Goal: Information Seeking & Learning: Check status

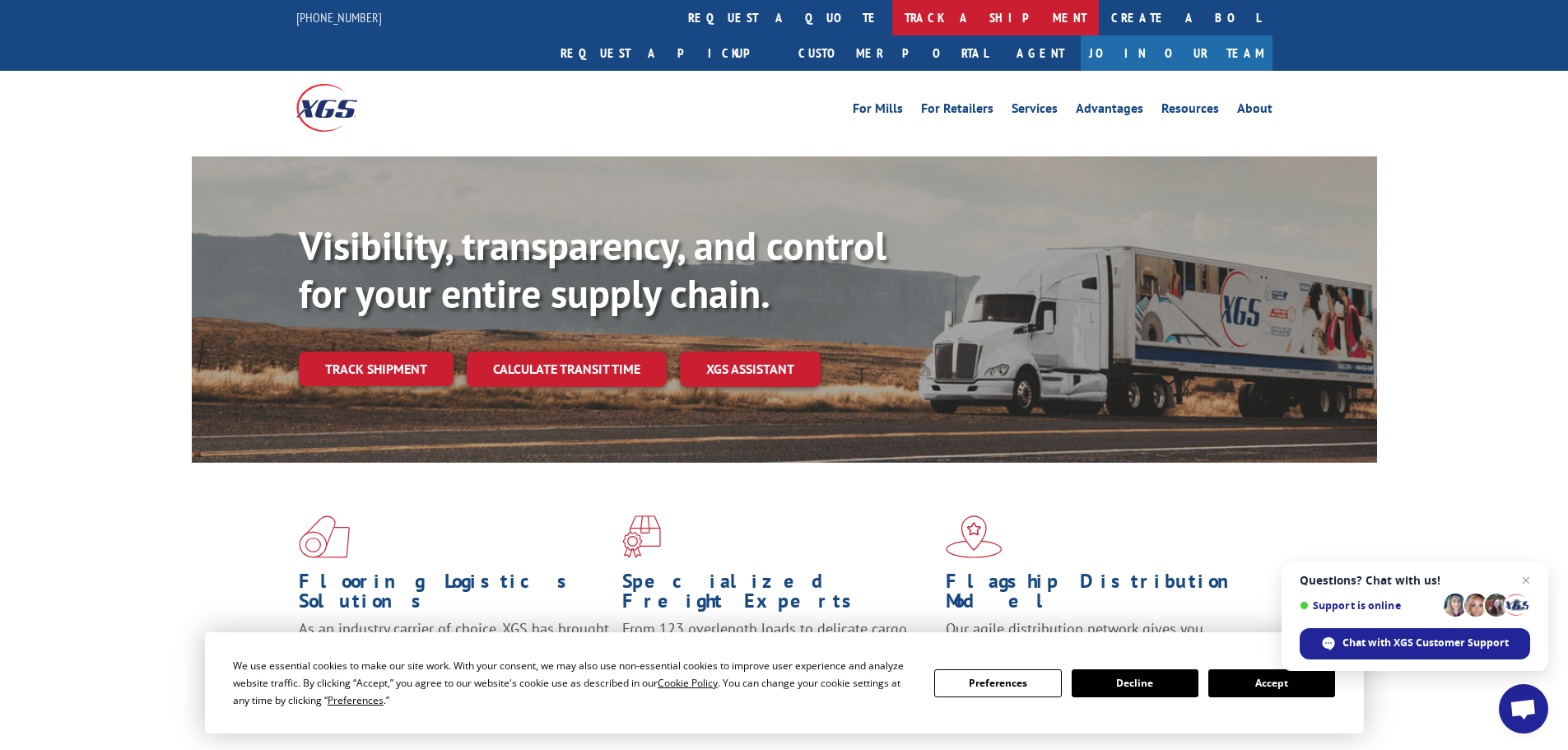
click at [892, 10] on link "track a shipment" at bounding box center [995, 17] width 207 height 35
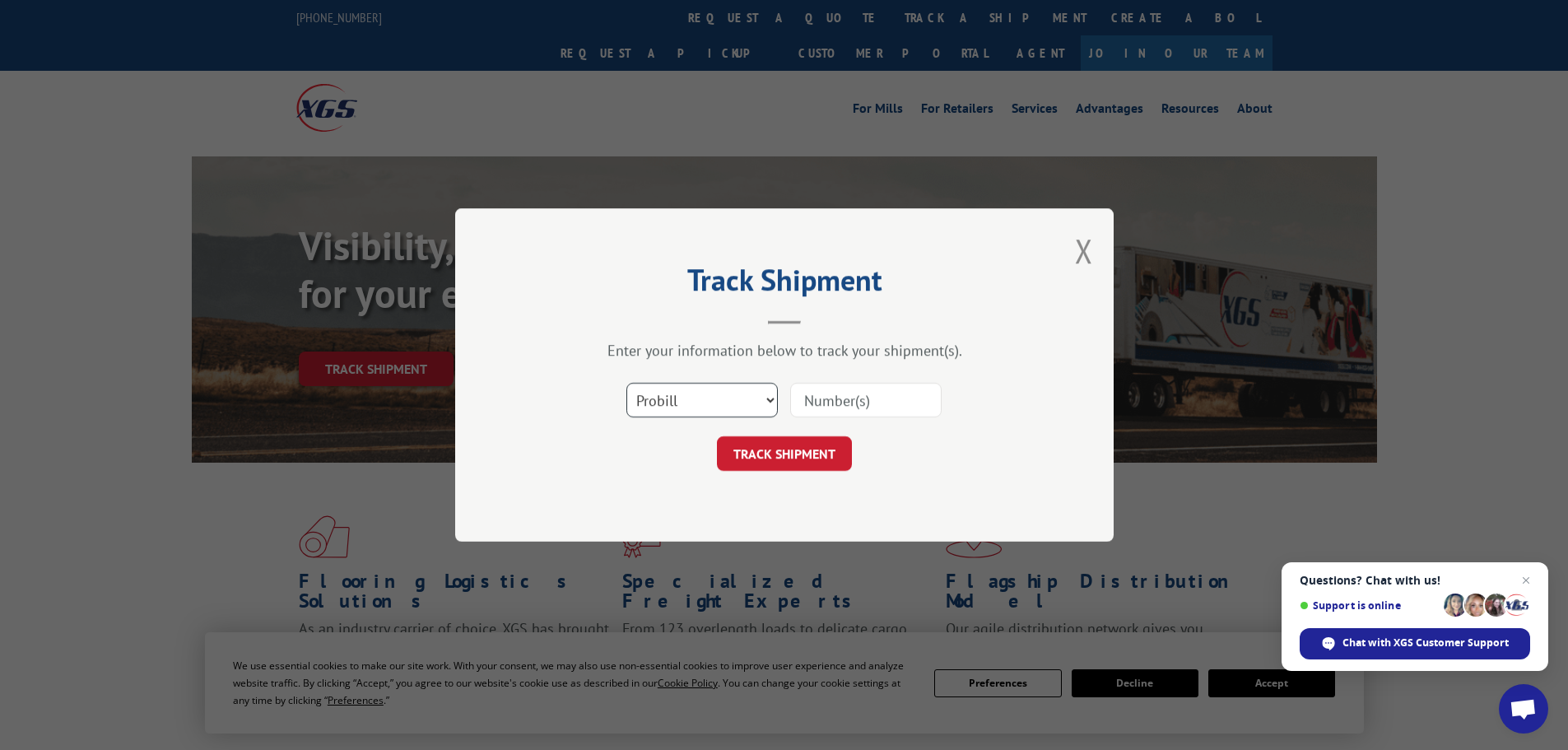
click at [698, 401] on select "Select category... Probill BOL PO" at bounding box center [702, 400] width 152 height 34
select select "bol"
click at [626, 383] on select "Select category... Probill BOL PO" at bounding box center [702, 400] width 152 height 34
drag, startPoint x: 803, startPoint y: 402, endPoint x: 831, endPoint y: 403, distance: 28.0
click at [805, 402] on input at bounding box center [866, 400] width 152 height 34
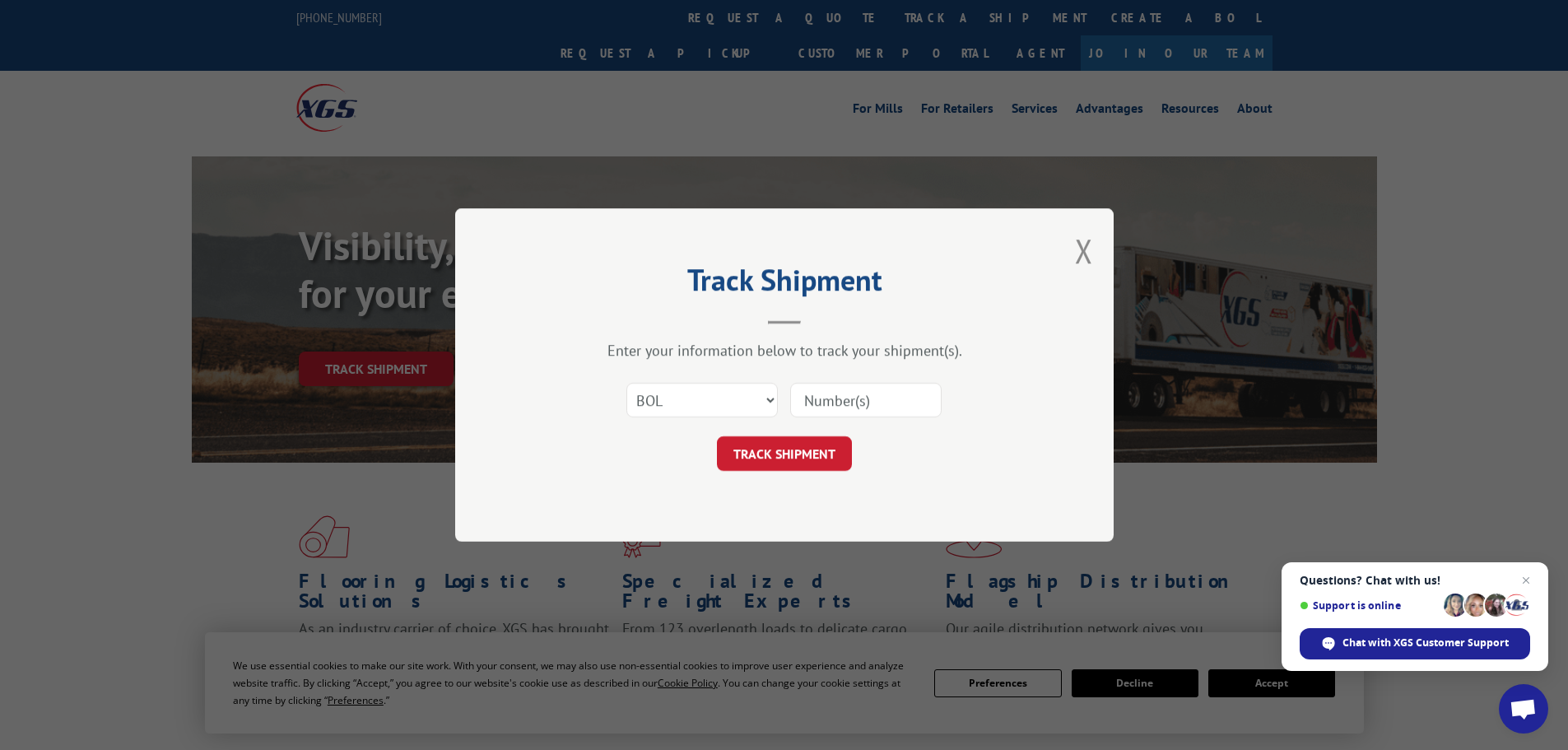
click at [831, 398] on input at bounding box center [866, 400] width 152 height 34
paste input "6011413"
type input "6011413"
click at [818, 464] on button "TRACK SHIPMENT" at bounding box center [784, 454] width 135 height 34
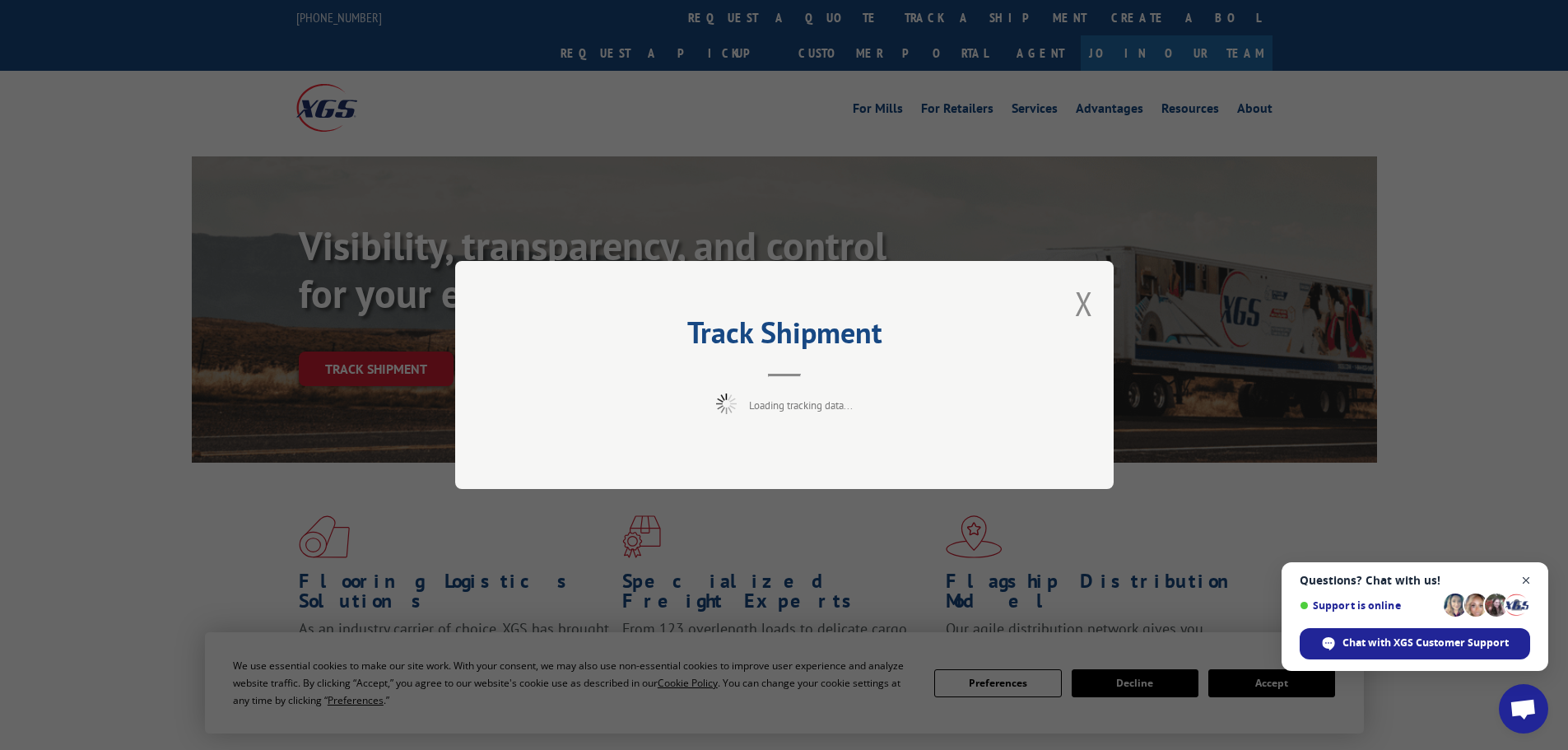
click at [1524, 579] on span "Close chat" at bounding box center [1526, 580] width 21 height 21
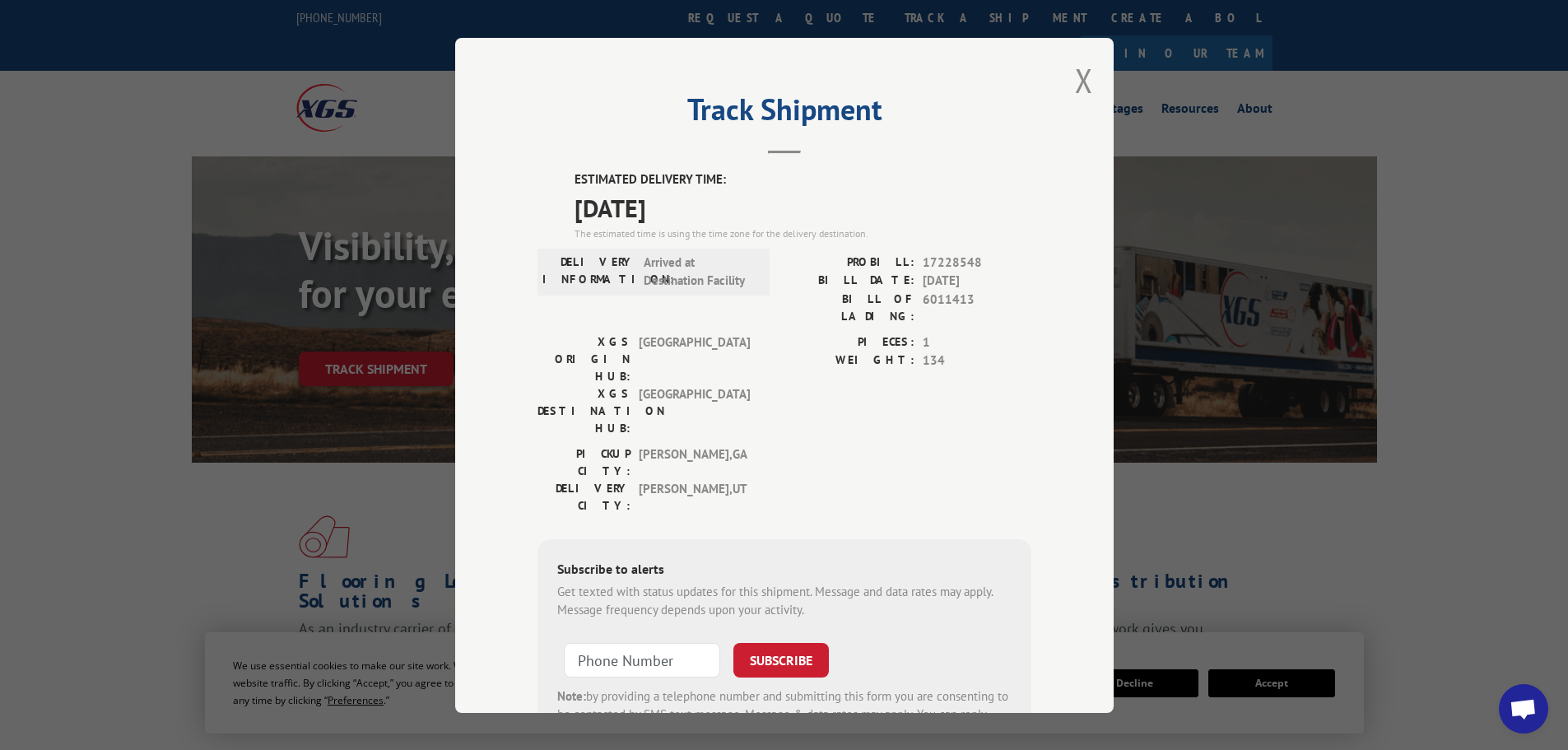
drag, startPoint x: 1074, startPoint y: 77, endPoint x: 1161, endPoint y: 489, distance: 421.1
click at [1075, 89] on button "Close modal" at bounding box center [1084, 80] width 18 height 43
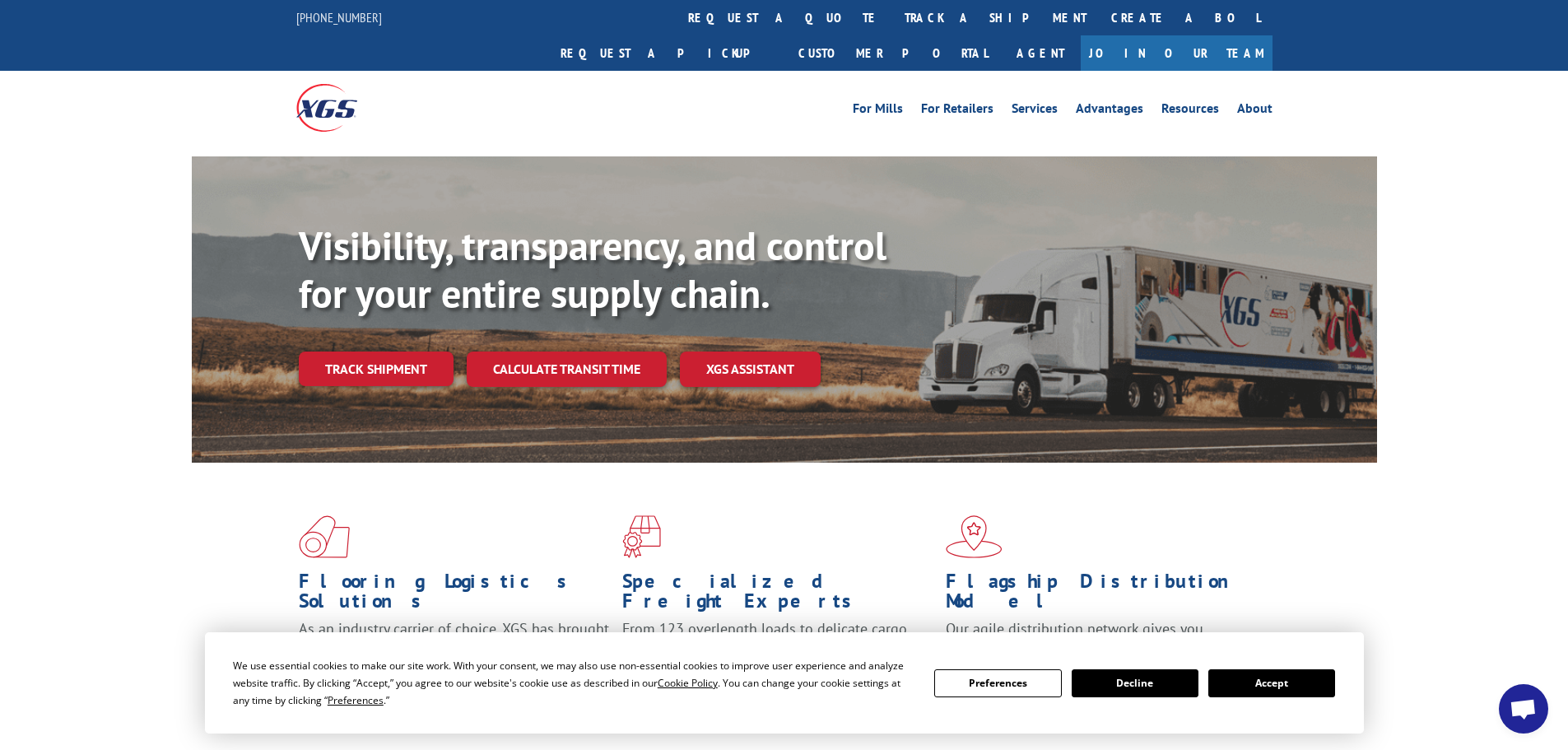
click at [1275, 686] on button "Accept" at bounding box center [1272, 683] width 127 height 28
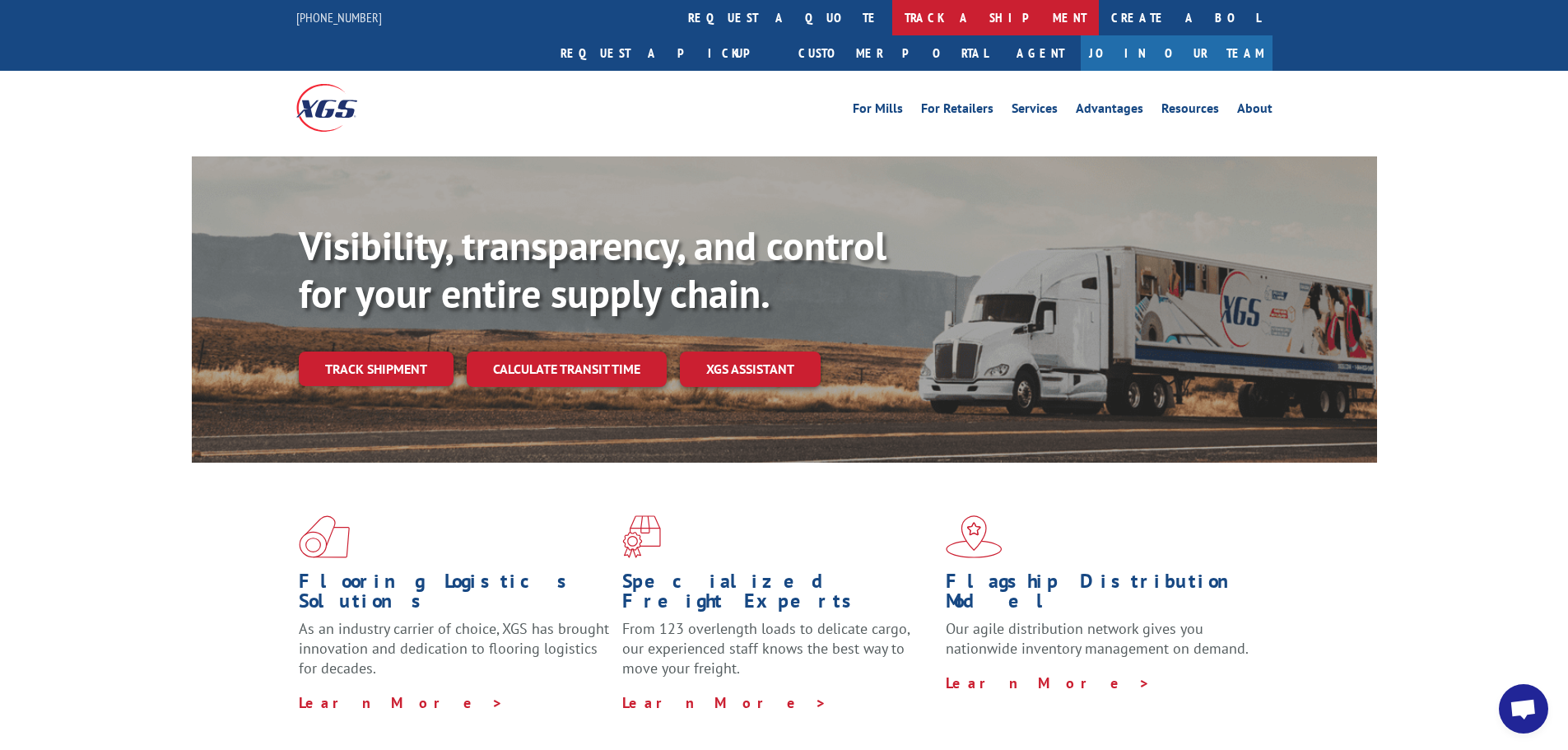
click at [892, 17] on link "track a shipment" at bounding box center [995, 17] width 207 height 35
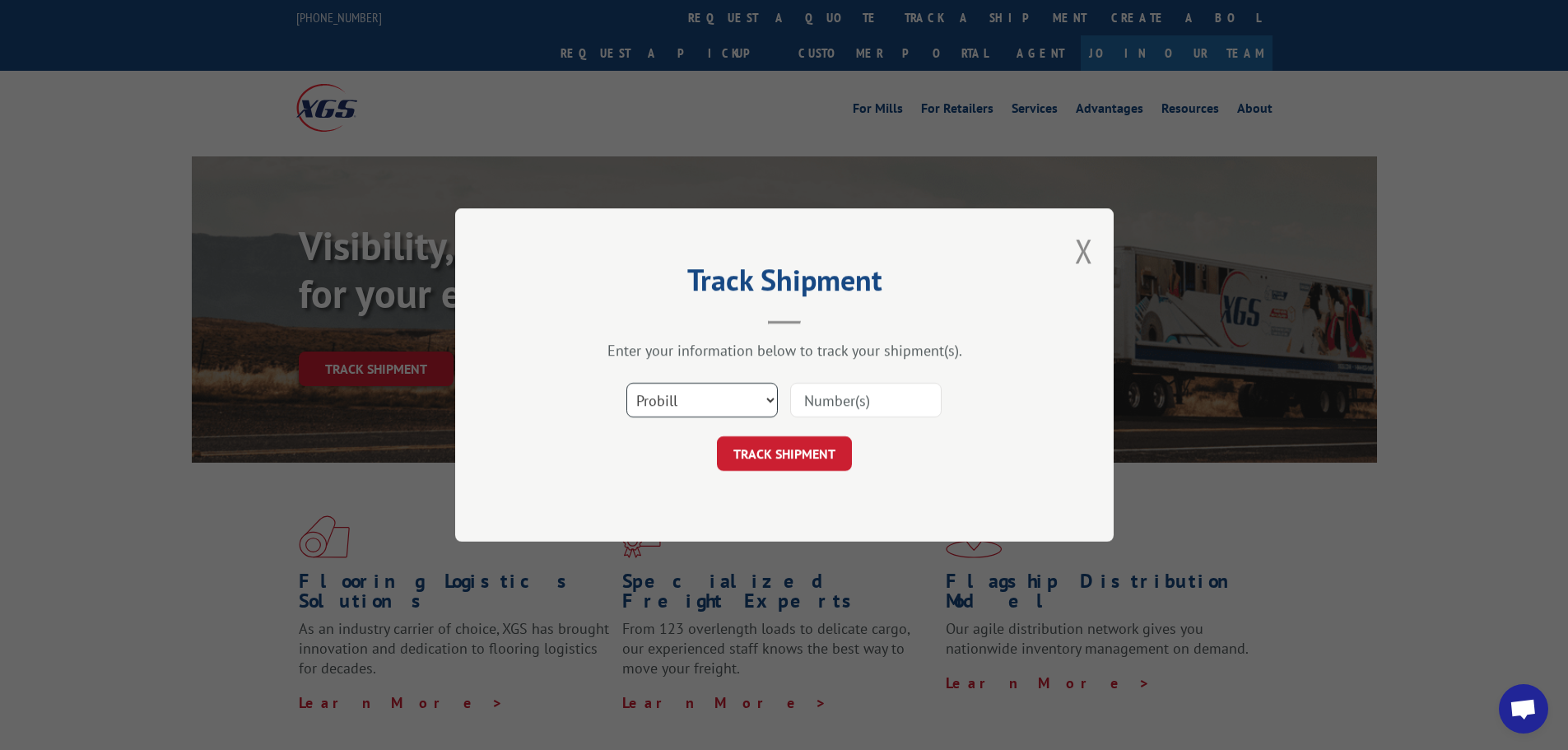
click at [686, 413] on select "Select category... Probill BOL PO" at bounding box center [702, 400] width 152 height 34
select select "bol"
click at [626, 383] on select "Select category... Probill BOL PO" at bounding box center [702, 400] width 152 height 34
click at [836, 405] on input at bounding box center [866, 400] width 152 height 34
paste input "6013589"
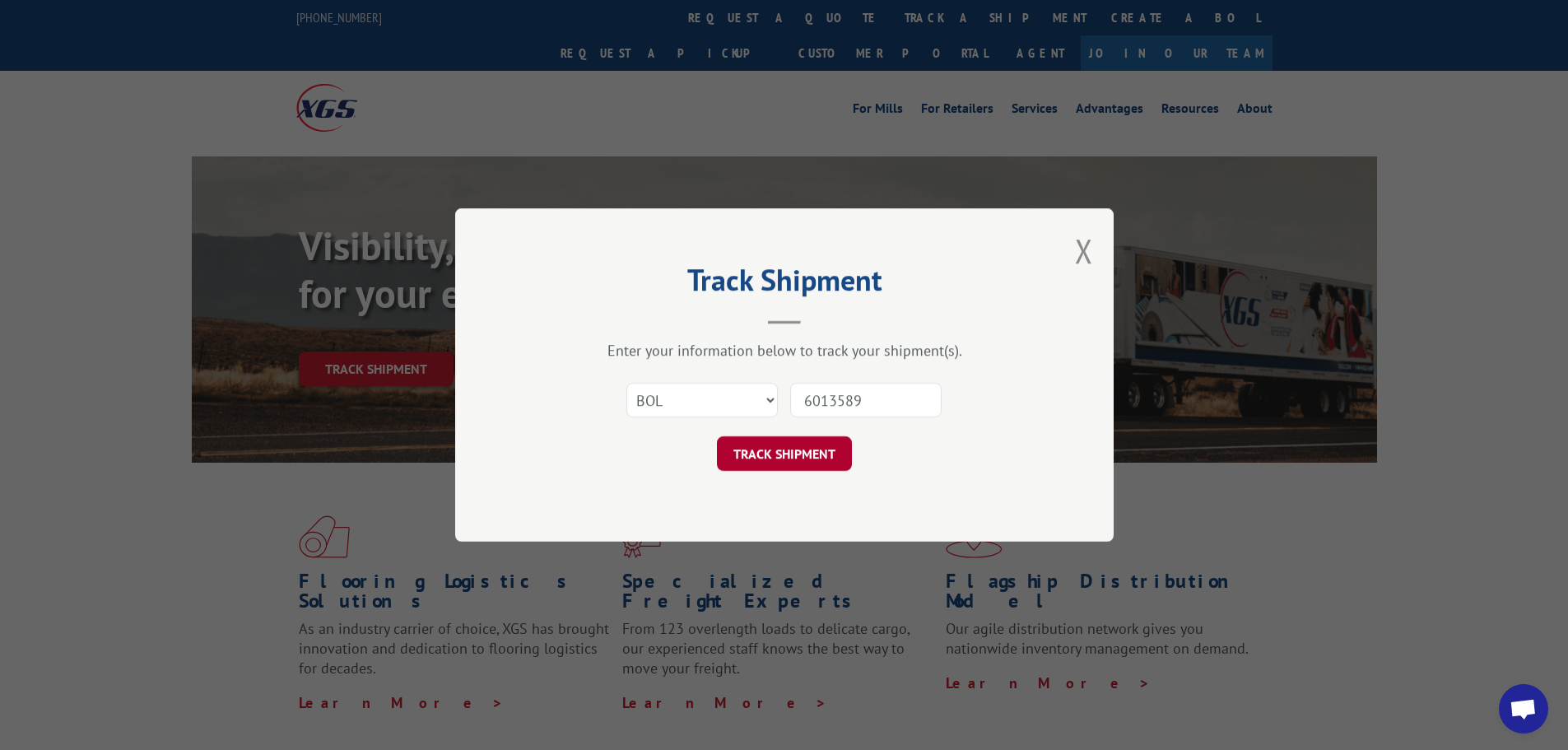
type input "6013589"
click at [809, 445] on button "TRACK SHIPMENT" at bounding box center [784, 454] width 135 height 34
